Goal: Task Accomplishment & Management: Use online tool/utility

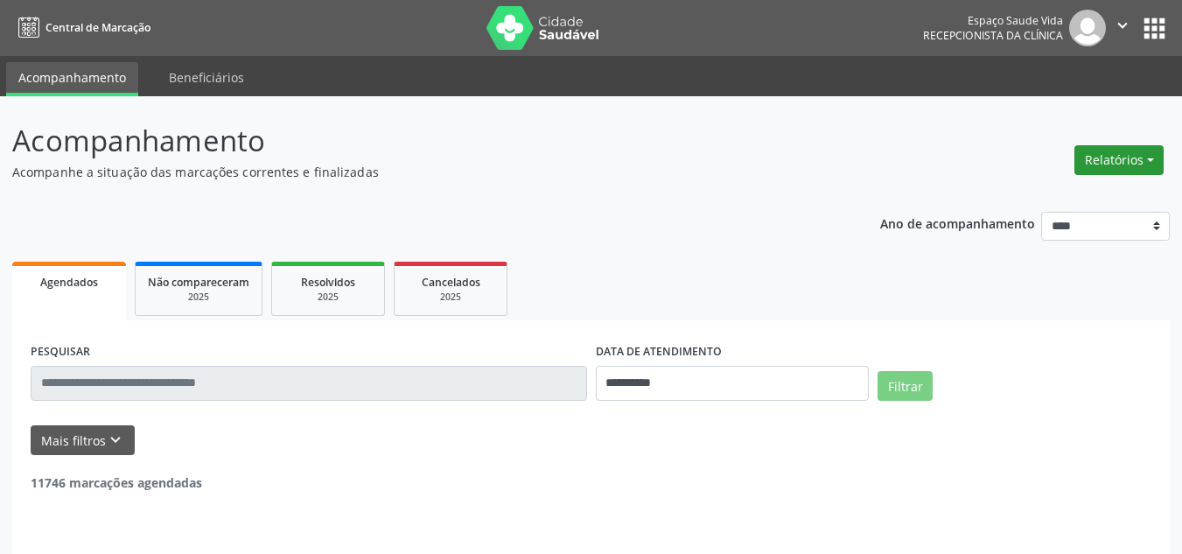
click at [1131, 160] on button "Relatórios" at bounding box center [1119, 160] width 89 height 30
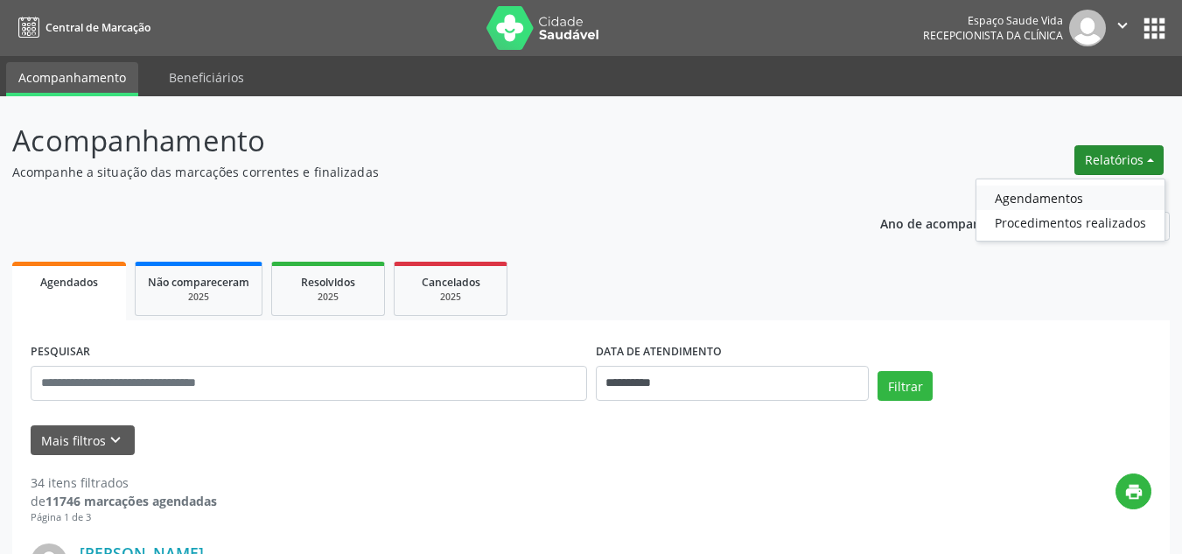
click at [1043, 195] on link "Agendamentos" at bounding box center [1071, 198] width 188 height 25
select select "*"
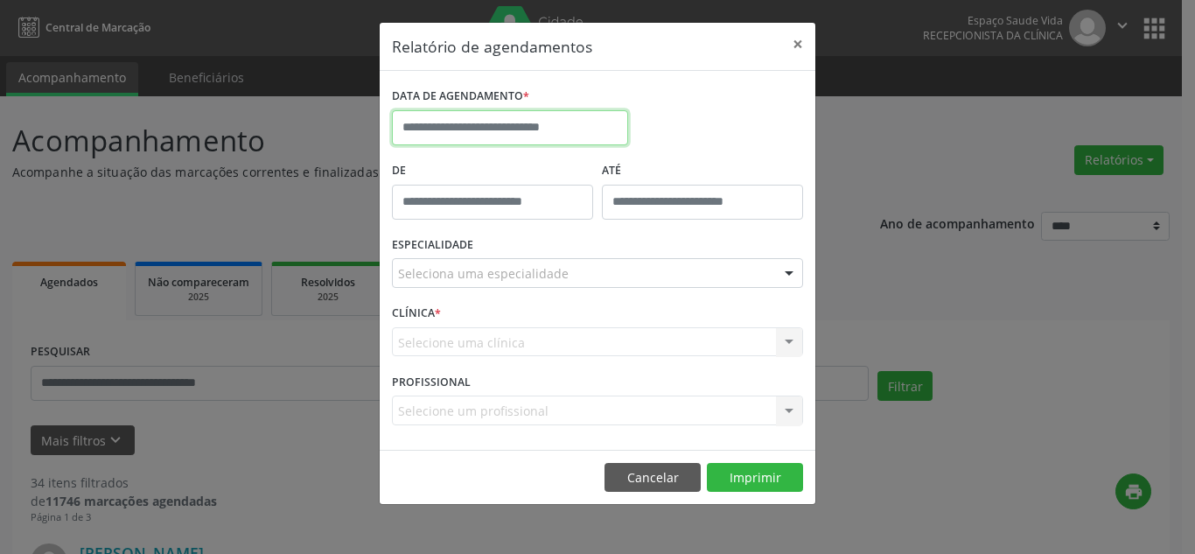
click at [576, 124] on input "text" at bounding box center [510, 127] width 236 height 35
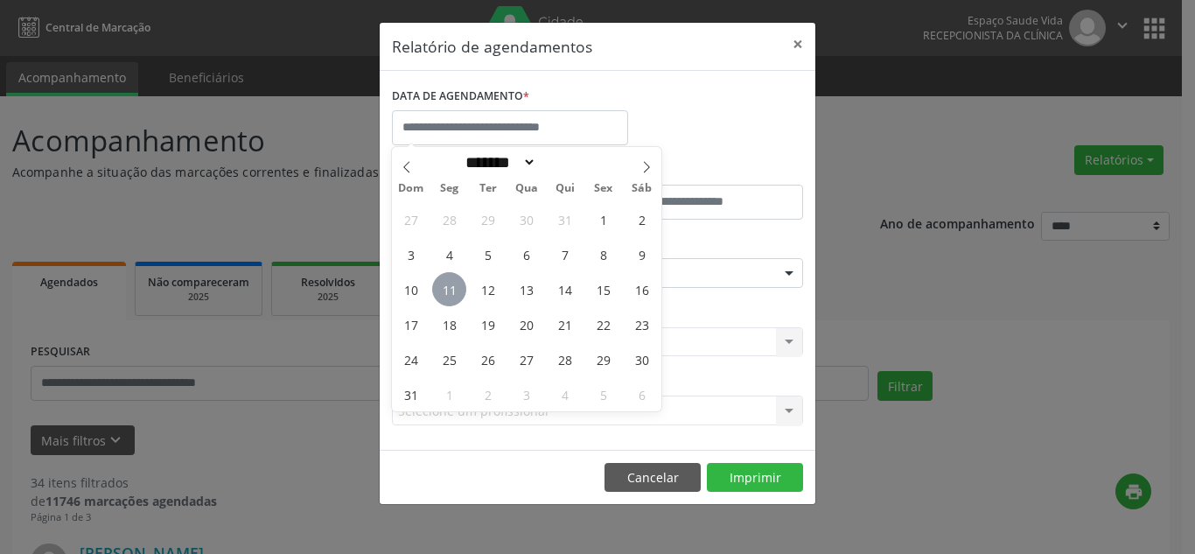
click at [445, 288] on span "11" at bounding box center [449, 289] width 34 height 34
type input "**********"
click at [445, 288] on span "11" at bounding box center [449, 289] width 34 height 34
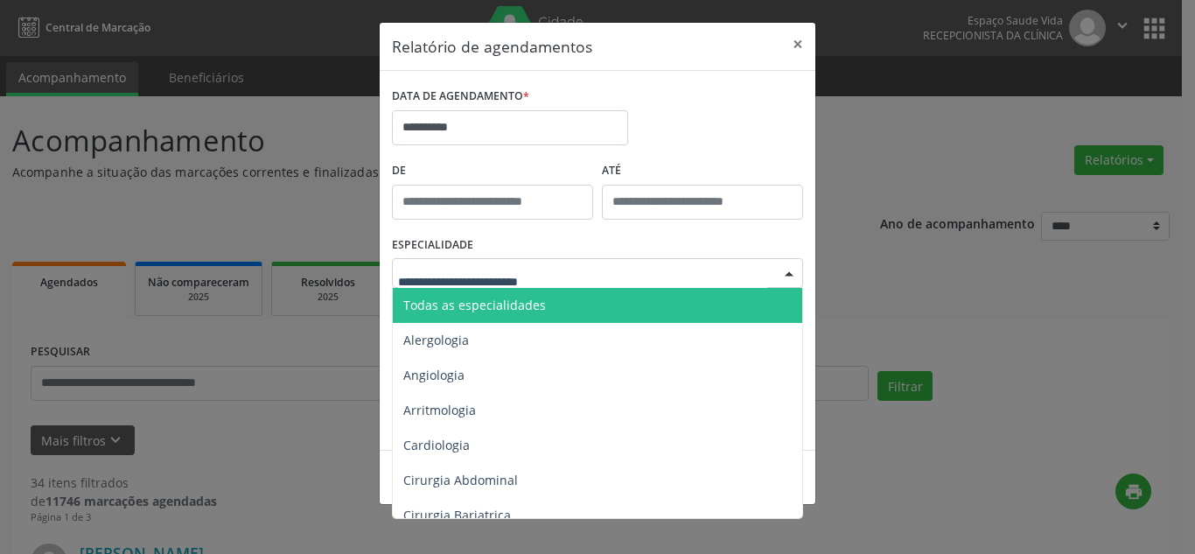
click at [606, 280] on div at bounding box center [597, 273] width 411 height 30
click at [550, 306] on span "Todas as especialidades" at bounding box center [599, 305] width 412 height 35
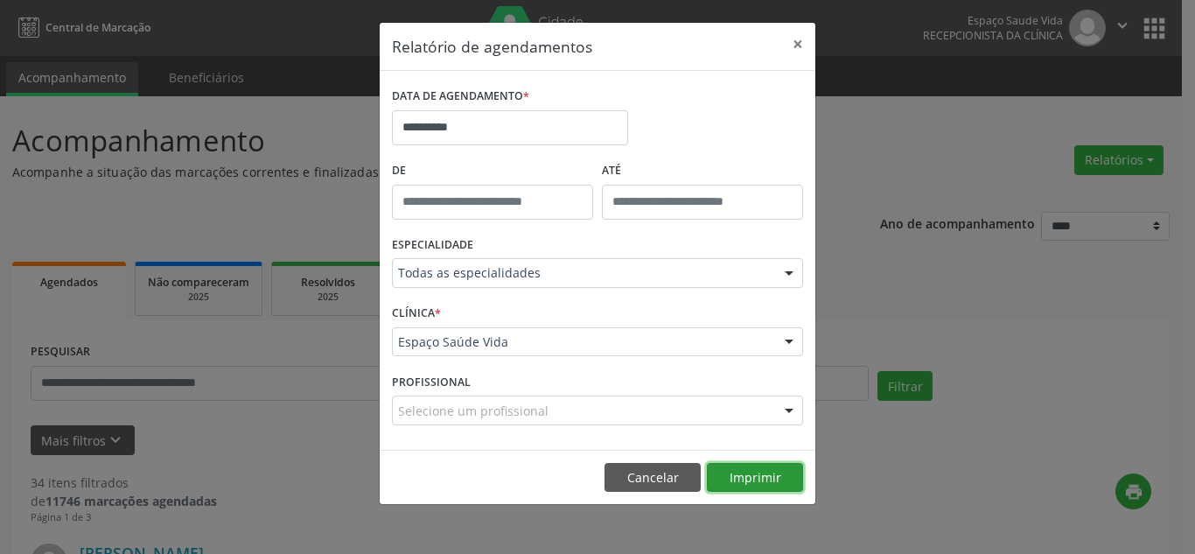
click at [747, 480] on button "Imprimir" at bounding box center [755, 478] width 96 height 30
click at [792, 44] on button "×" at bounding box center [798, 44] width 35 height 43
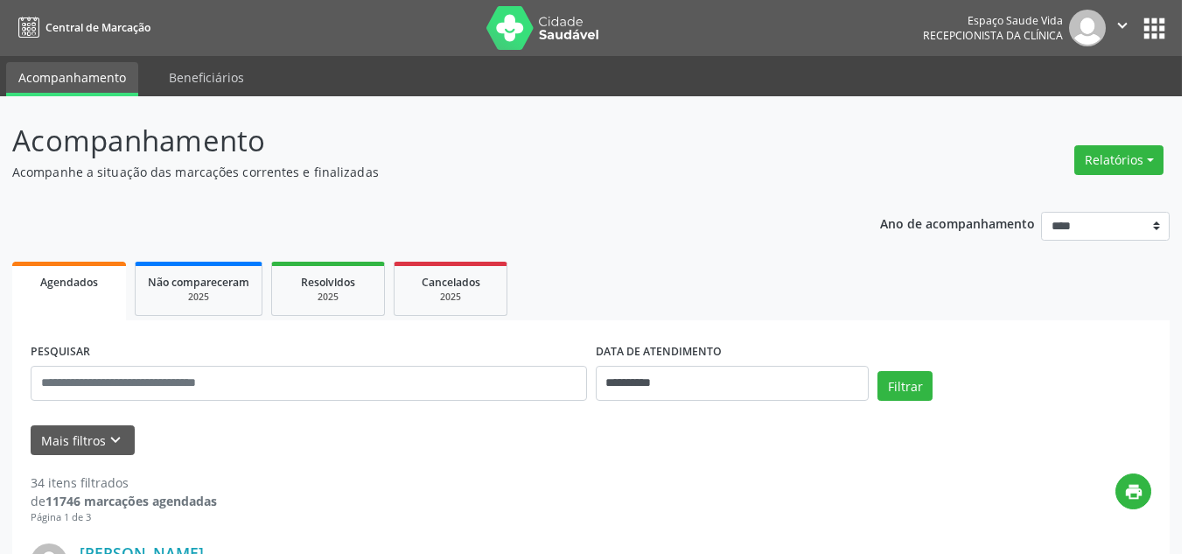
click at [792, 27] on header "Relatório de agendamentos ×" at bounding box center [598, 3] width 436 height 48
